Goal: Transaction & Acquisition: Purchase product/service

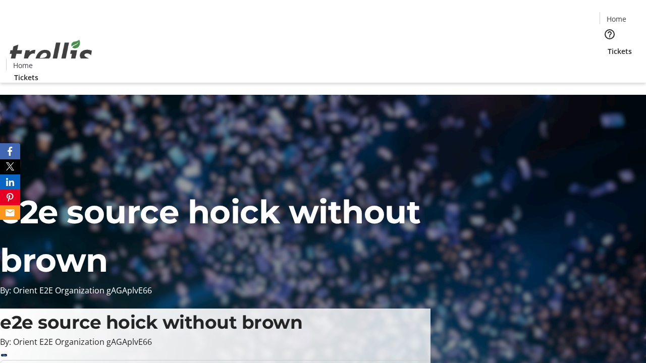
click at [608, 46] on span "Tickets" at bounding box center [620, 51] width 24 height 11
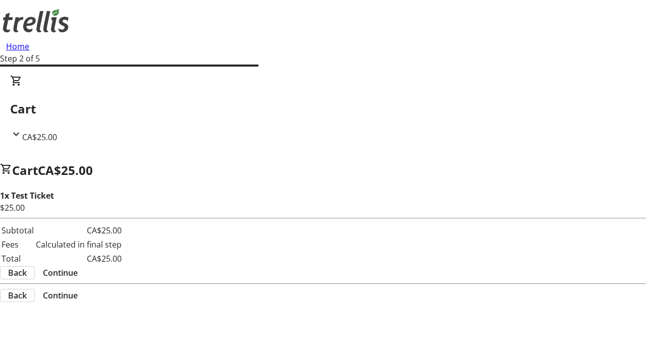
click at [78, 267] on span "Continue" at bounding box center [60, 273] width 35 height 12
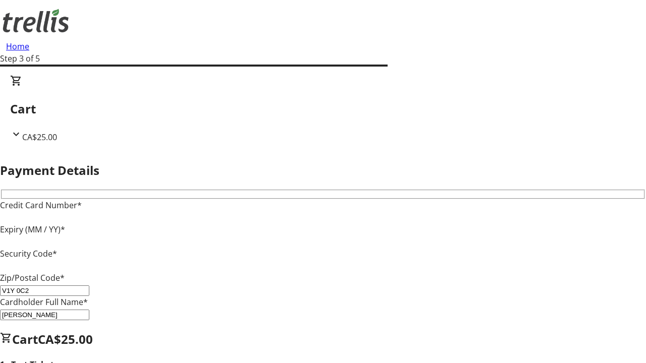
type input "V1Y 0C2"
